Goal: Find contact information: Find contact information

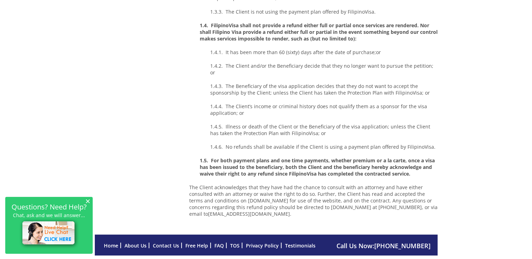
scroll to position [392, 0]
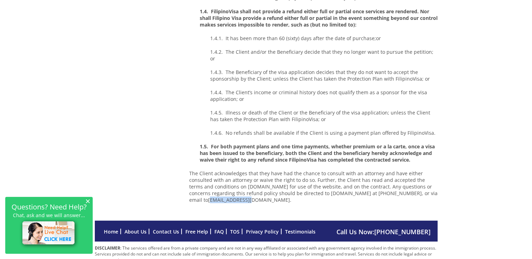
drag, startPoint x: 190, startPoint y: 197, endPoint x: 222, endPoint y: 196, distance: 32.9
click at [225, 197] on p "The Client acknowledges that they have had the chance to consult with an attorn…" at bounding box center [313, 186] width 248 height 33
drag, startPoint x: 189, startPoint y: 196, endPoint x: 211, endPoint y: 197, distance: 22.4
click at [211, 197] on p "The Client acknowledges that they have had the chance to consult with an attorn…" at bounding box center [313, 186] width 248 height 33
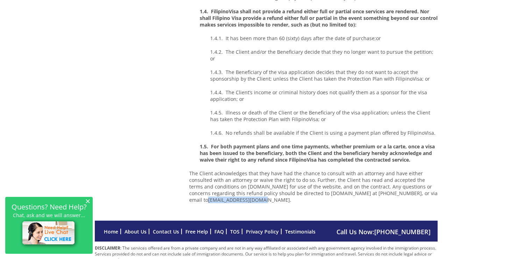
drag, startPoint x: 237, startPoint y: 197, endPoint x: 189, endPoint y: 201, distance: 48.1
copy p "[EMAIL_ADDRESS][DOMAIN_NAME]"
